Goal: Task Accomplishment & Management: Manage account settings

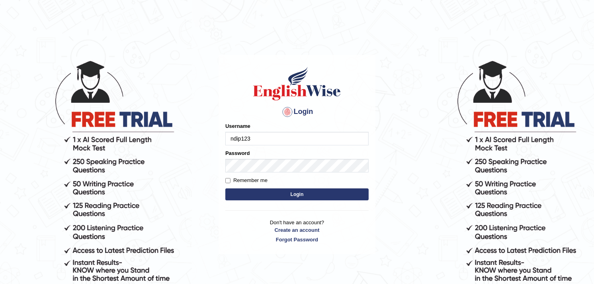
click at [231, 139] on input "ndip123" at bounding box center [296, 139] width 143 height 14
type input "ndip123"
drag, startPoint x: 250, startPoint y: 137, endPoint x: 231, endPoint y: 139, distance: 19.1
click at [231, 139] on input "ndip123" at bounding box center [296, 139] width 143 height 14
click at [231, 178] on label "Remember me" at bounding box center [246, 180] width 42 height 8
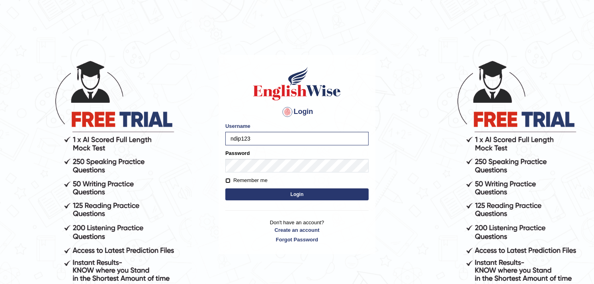
click at [230, 178] on input "Remember me" at bounding box center [227, 180] width 5 height 5
checkbox input "true"
click at [289, 199] on button "Login" at bounding box center [296, 194] width 143 height 12
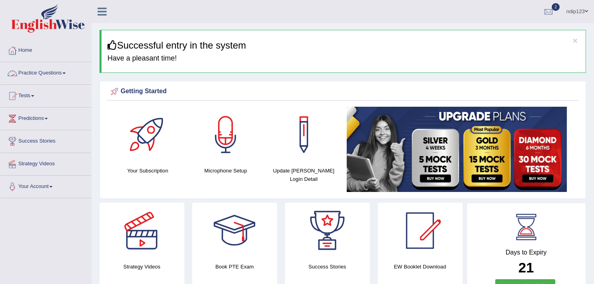
click at [272, 18] on ul "ndip123 Toggle navigation Username: ndip123 Access Type: Online Subscription: D…" at bounding box center [417, 11] width 351 height 23
click at [587, 12] on span at bounding box center [586, 11] width 3 height 5
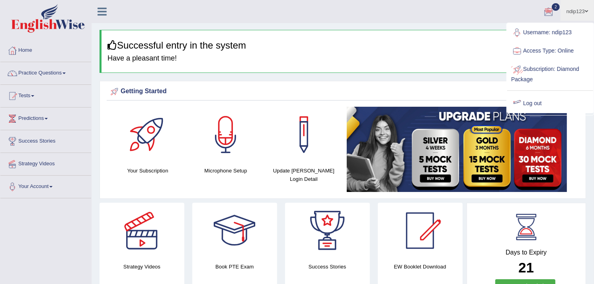
click at [535, 105] on link "Log out" at bounding box center [550, 103] width 86 height 18
